Goal: Task Accomplishment & Management: Use online tool/utility

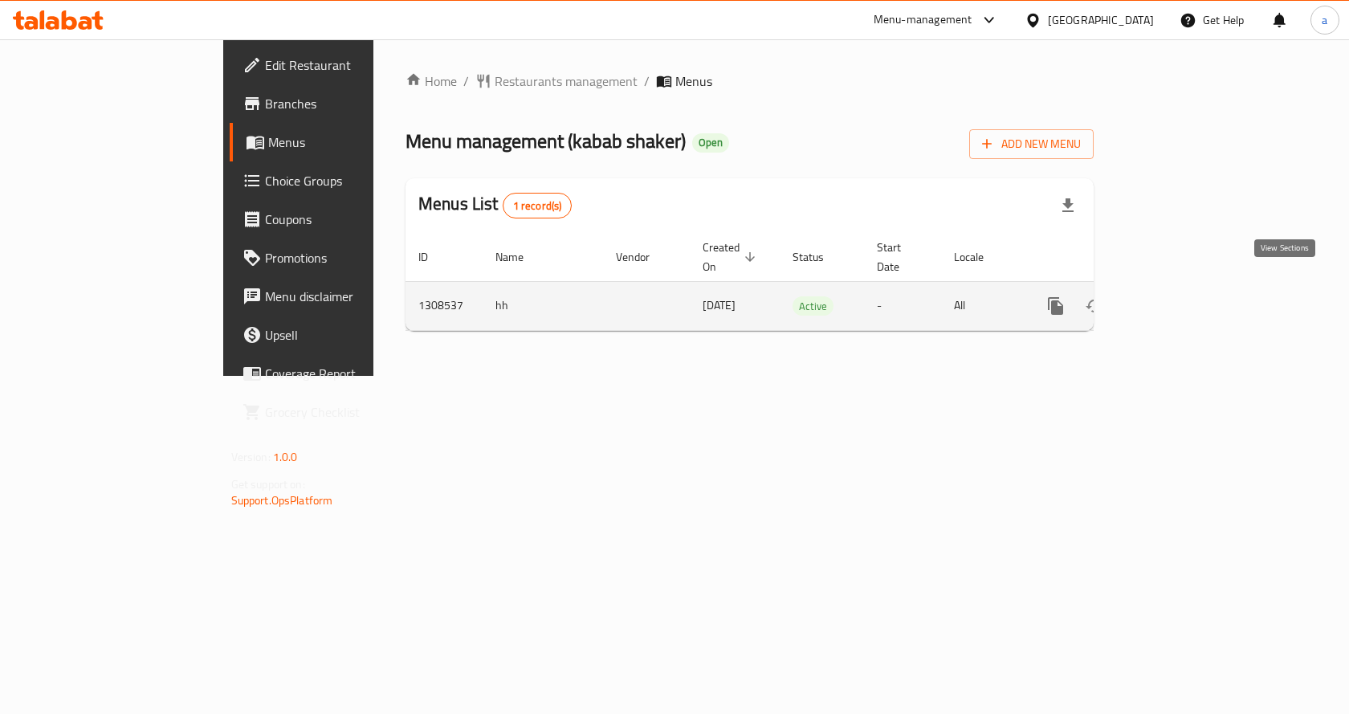
click at [1191, 287] on link "enhanced table" at bounding box center [1171, 306] width 39 height 39
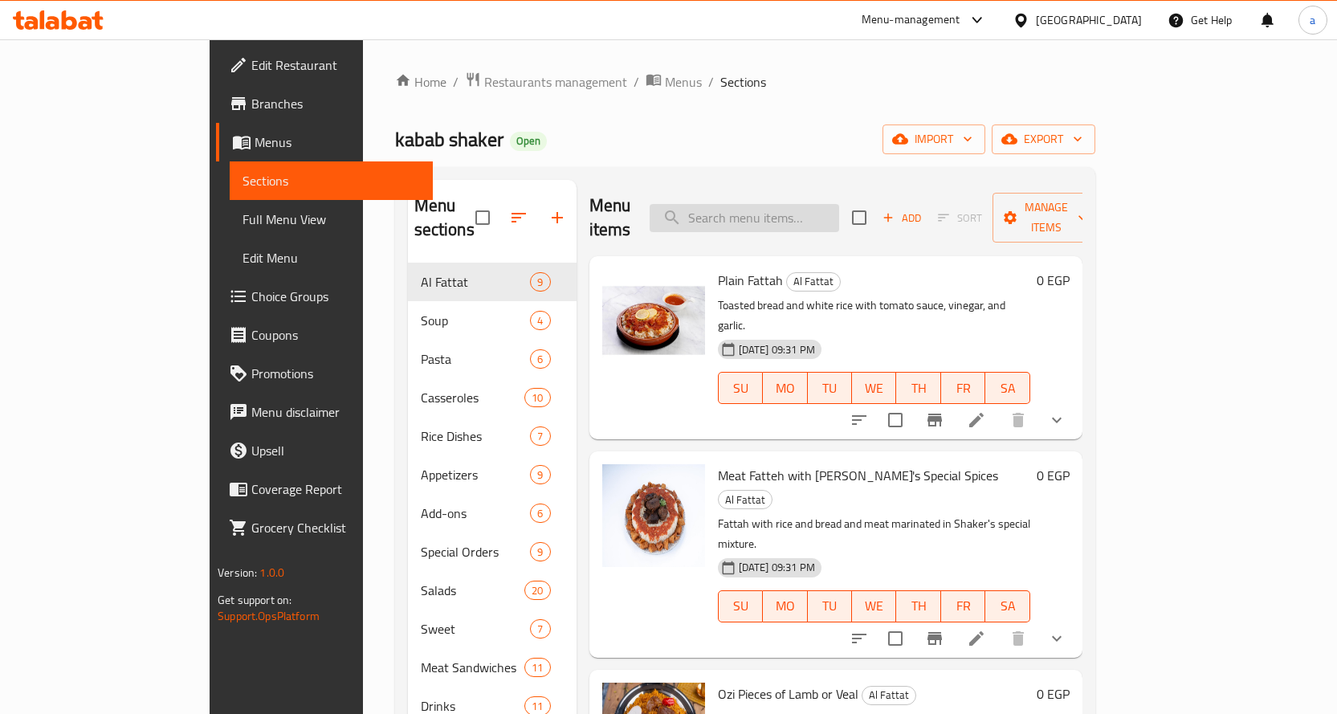
click at [839, 207] on input "search" at bounding box center [745, 218] width 190 height 28
paste input "Kebab Veal"
type input "Kebab Veal"
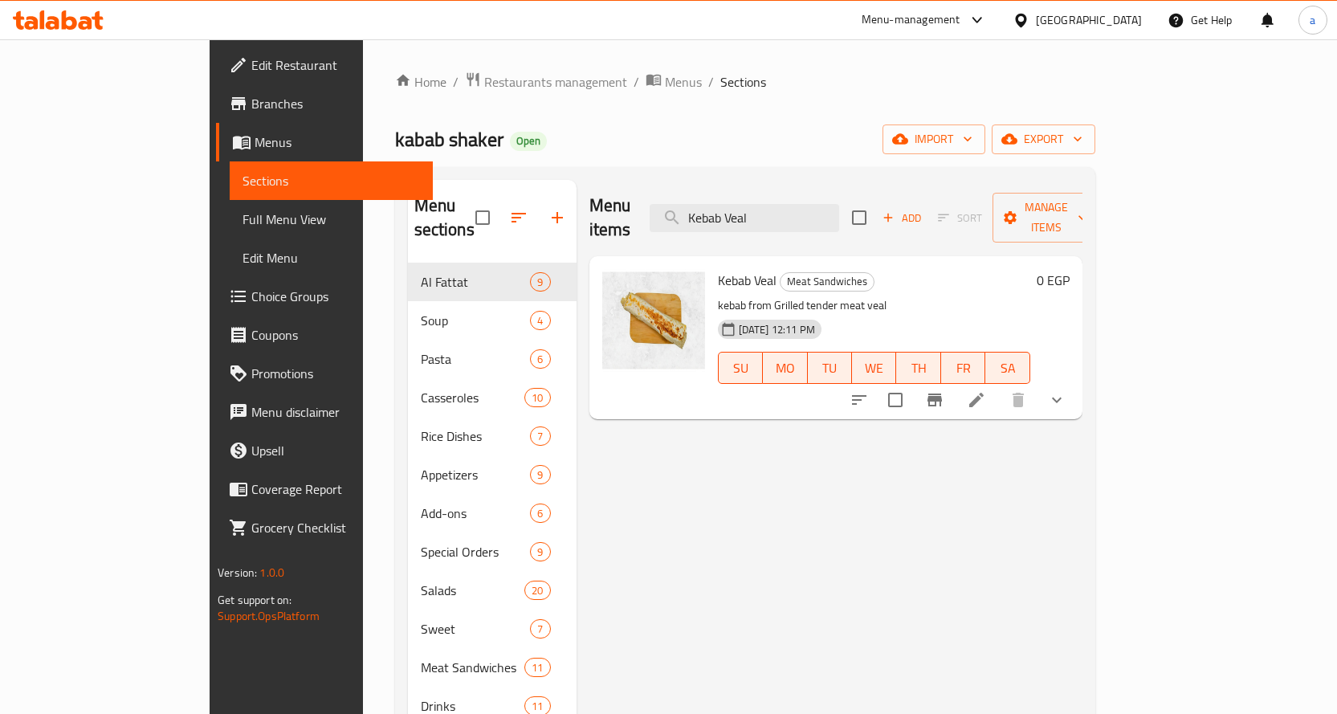
click at [986, 390] on icon at bounding box center [976, 399] width 19 height 19
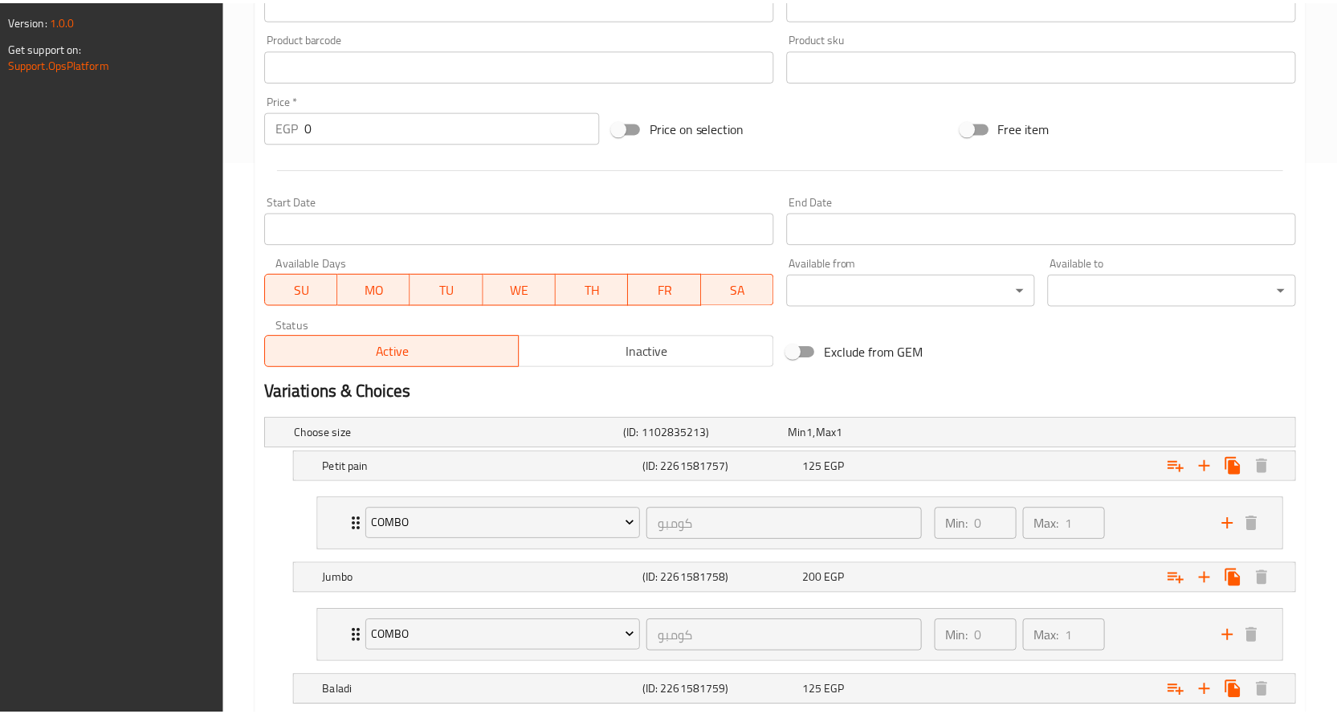
scroll to position [837, 0]
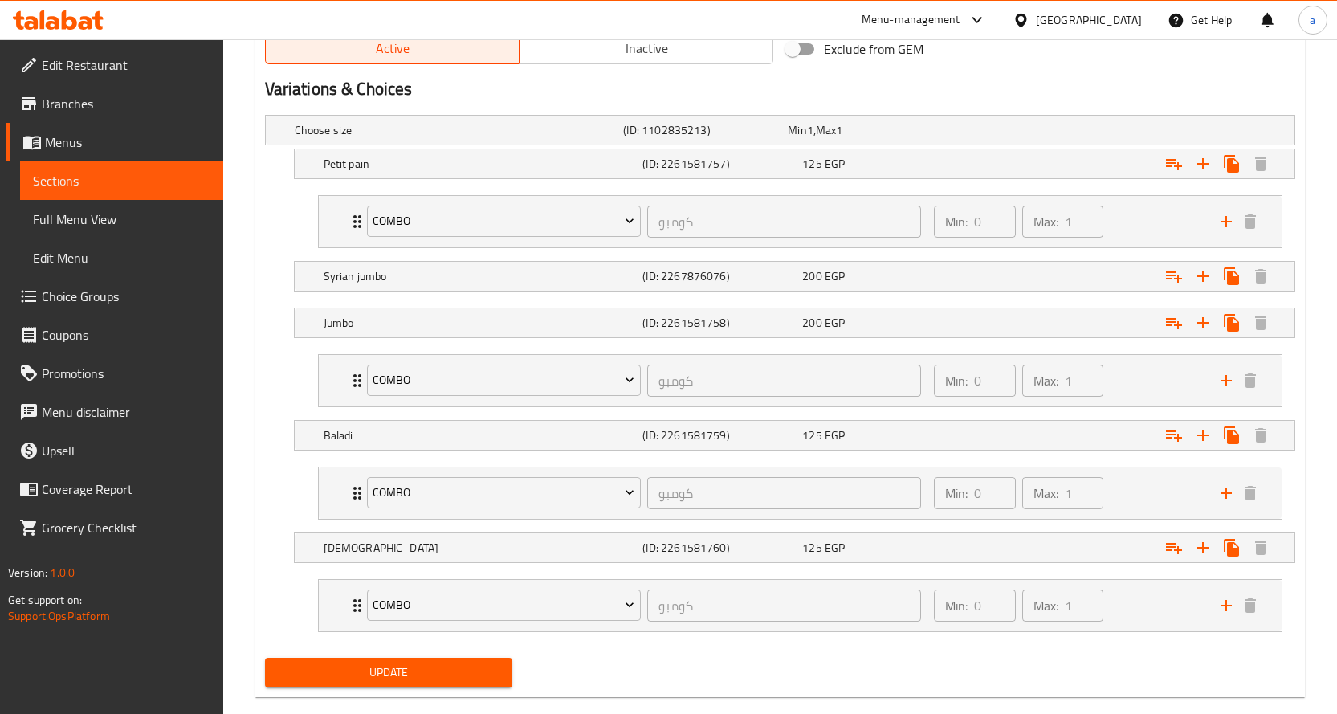
scroll to position [883, 0]
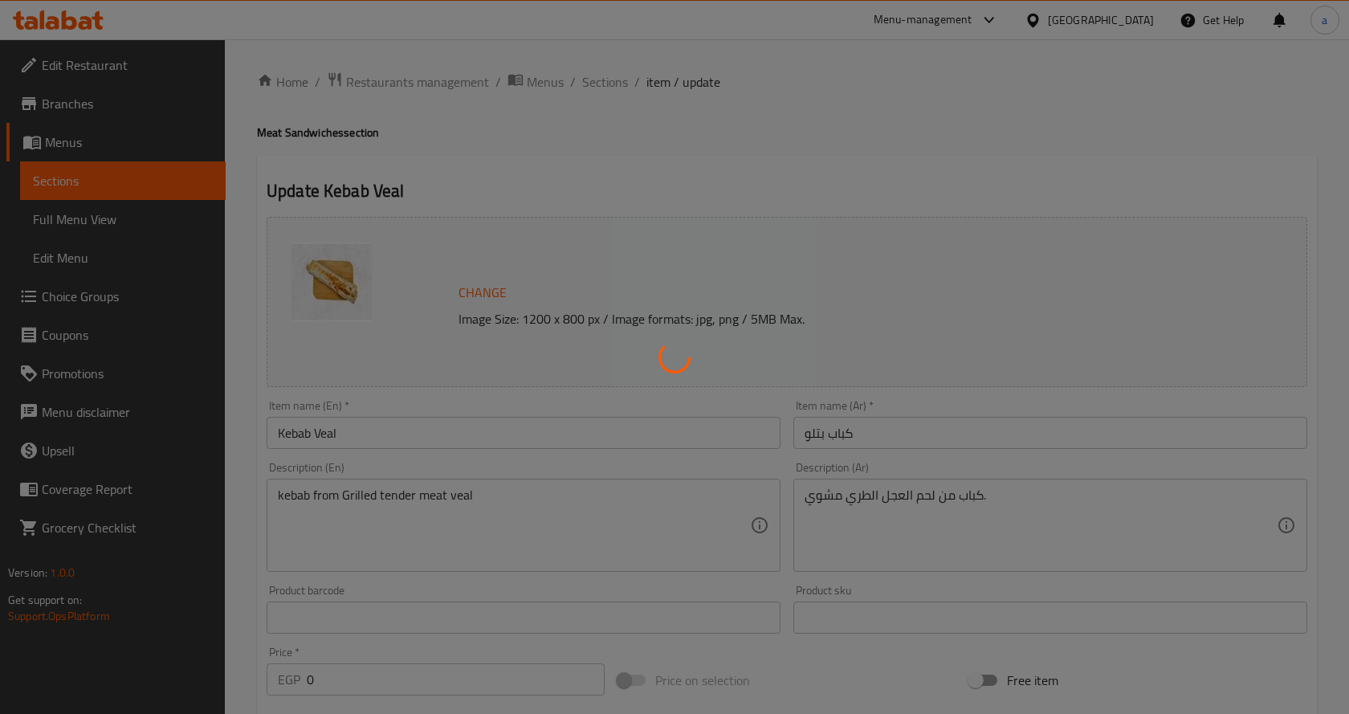
type input "كومبو"
type input "0"
type input "1"
type input "كومبو"
type input "0"
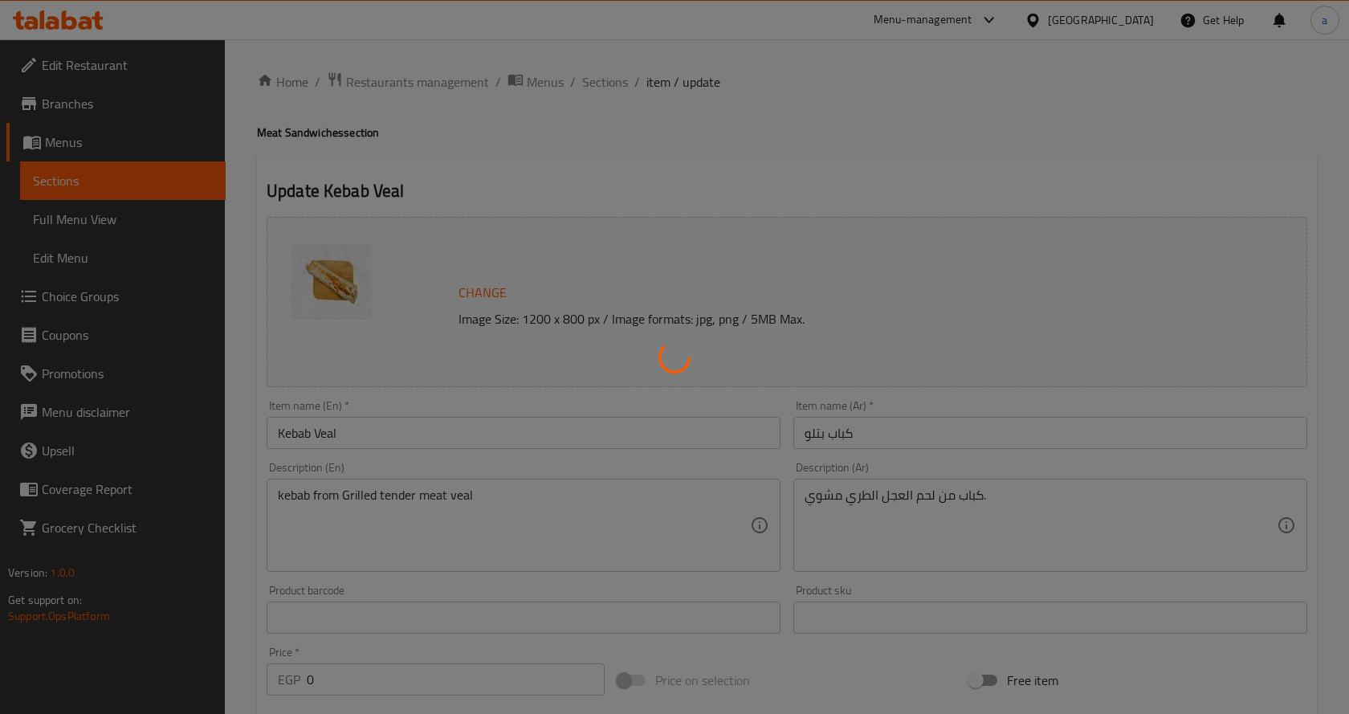
type input "1"
type input "كومبو"
type input "0"
type input "1"
type input "كومبو"
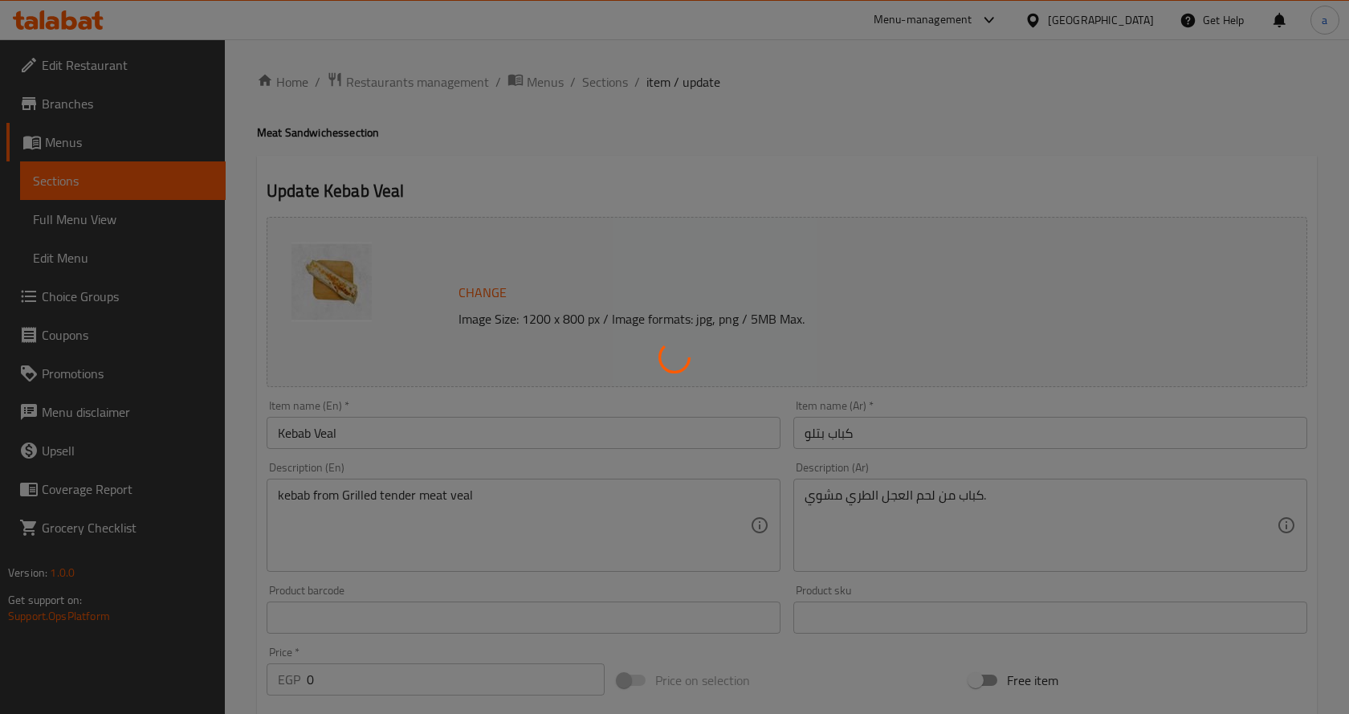
type input "0"
type input "1"
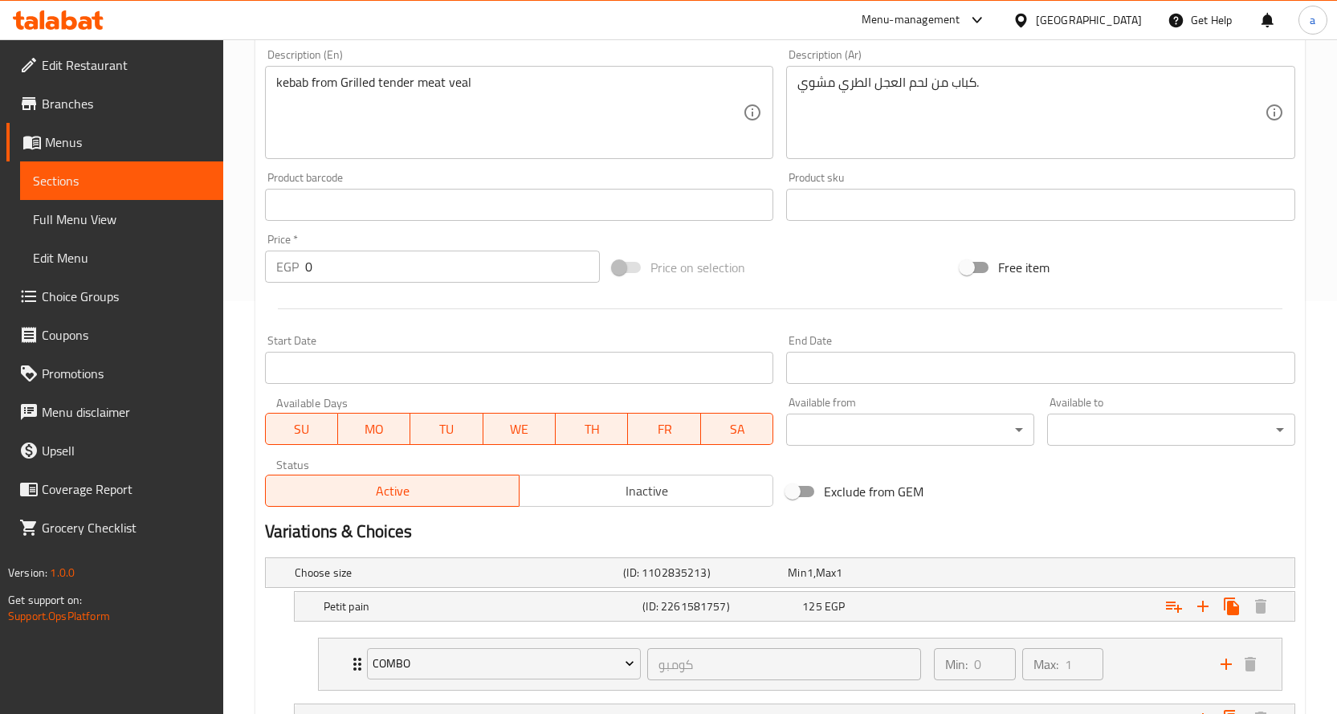
scroll to position [402, 0]
